Goal: Task Accomplishment & Management: Use online tool/utility

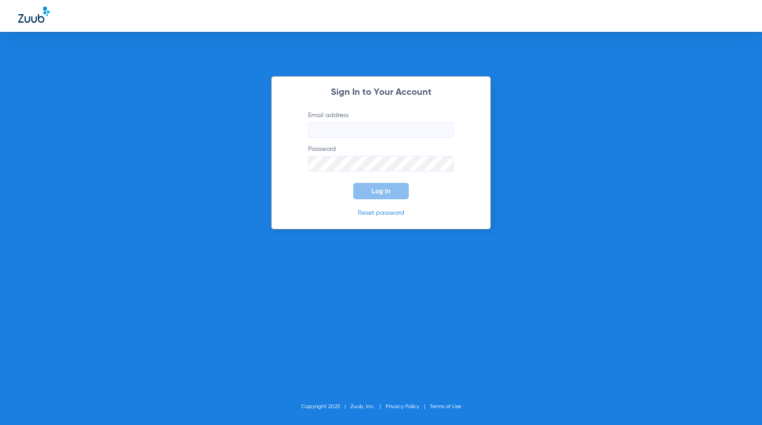
type input "[EMAIL_ADDRESS][DOMAIN_NAME]"
click at [376, 192] on span "Log In" at bounding box center [380, 190] width 19 height 7
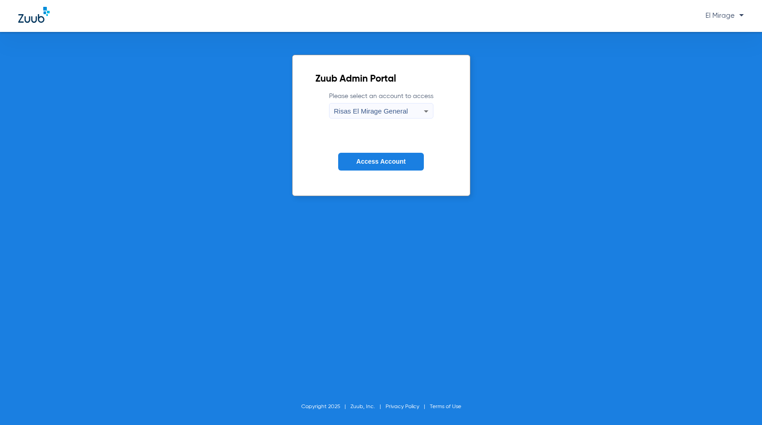
click at [381, 166] on button "Access Account" at bounding box center [381, 162] width 86 height 18
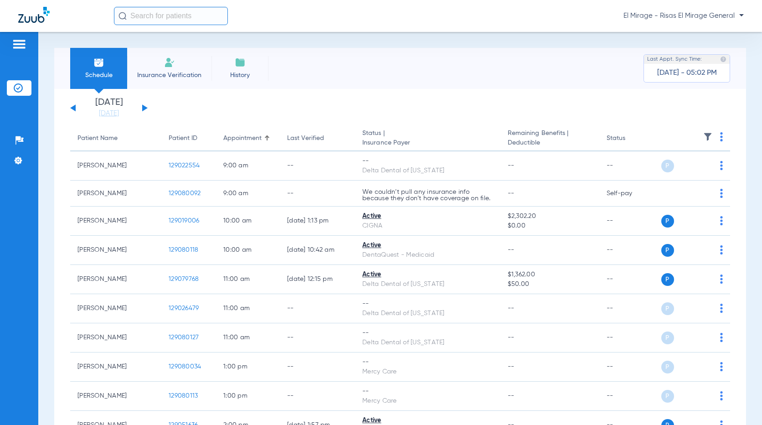
click at [166, 72] on span "Insurance Verification" at bounding box center [169, 75] width 71 height 9
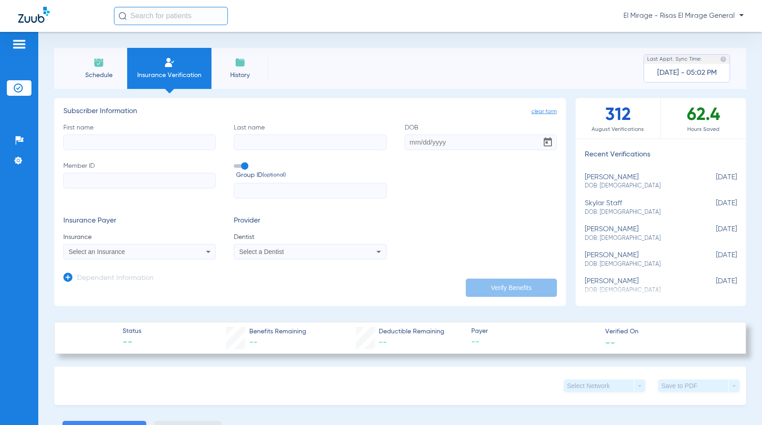
click at [106, 64] on li "Schedule" at bounding box center [98, 68] width 57 height 41
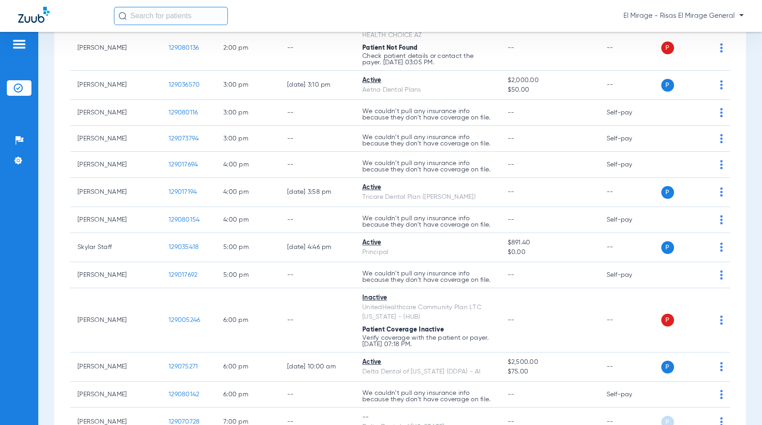
scroll to position [456, 0]
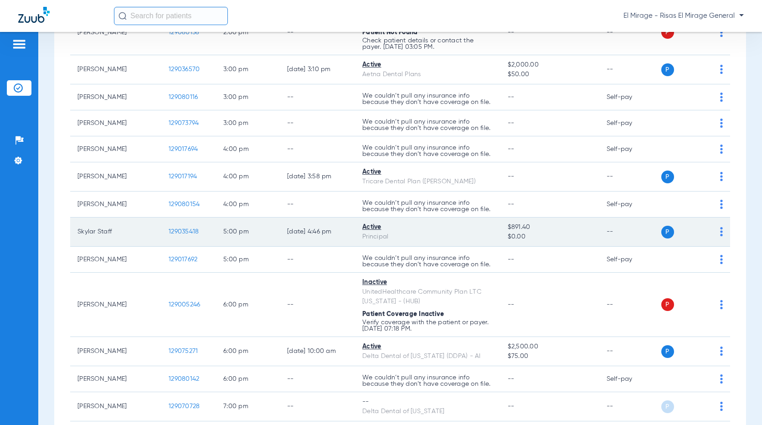
click at [173, 231] on span "129035418" at bounding box center [184, 231] width 30 height 6
